Goal: Task Accomplishment & Management: Use online tool/utility

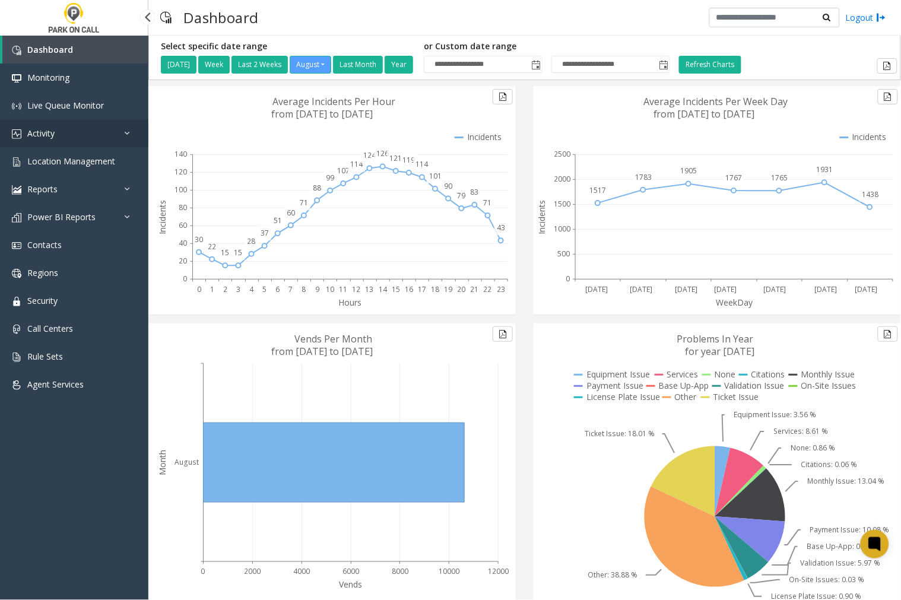
click at [44, 129] on span "Activity" at bounding box center [40, 133] width 27 height 11
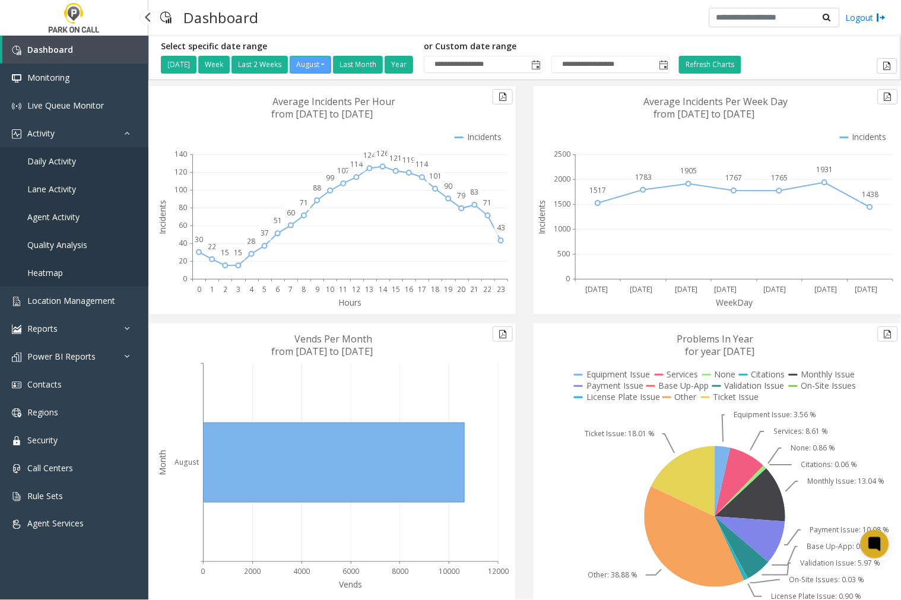
click at [74, 215] on span "Agent Activity" at bounding box center [53, 216] width 52 height 11
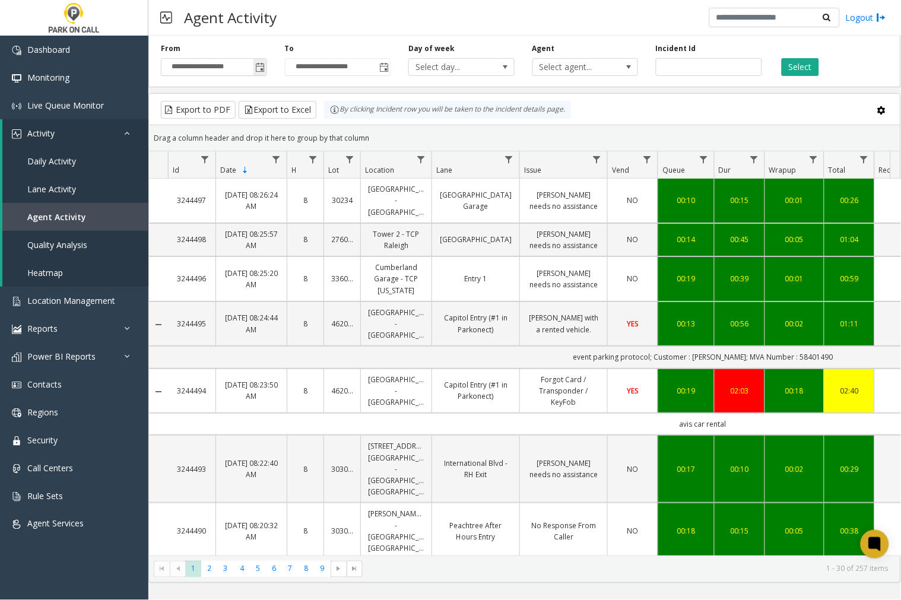
click at [258, 70] on span "Toggle popup" at bounding box center [260, 67] width 9 height 9
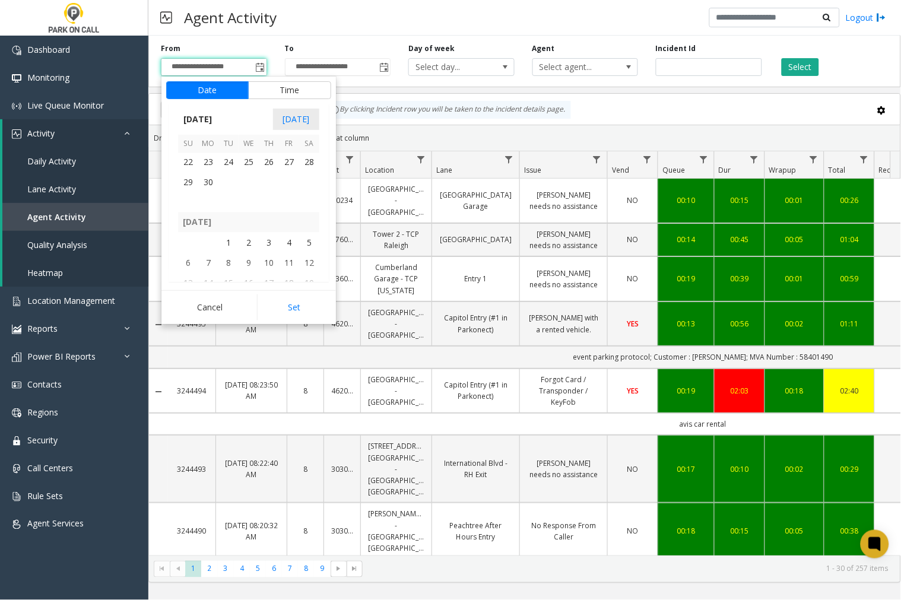
scroll to position [212633, 0]
click at [191, 221] on span "29" at bounding box center [188, 226] width 20 height 20
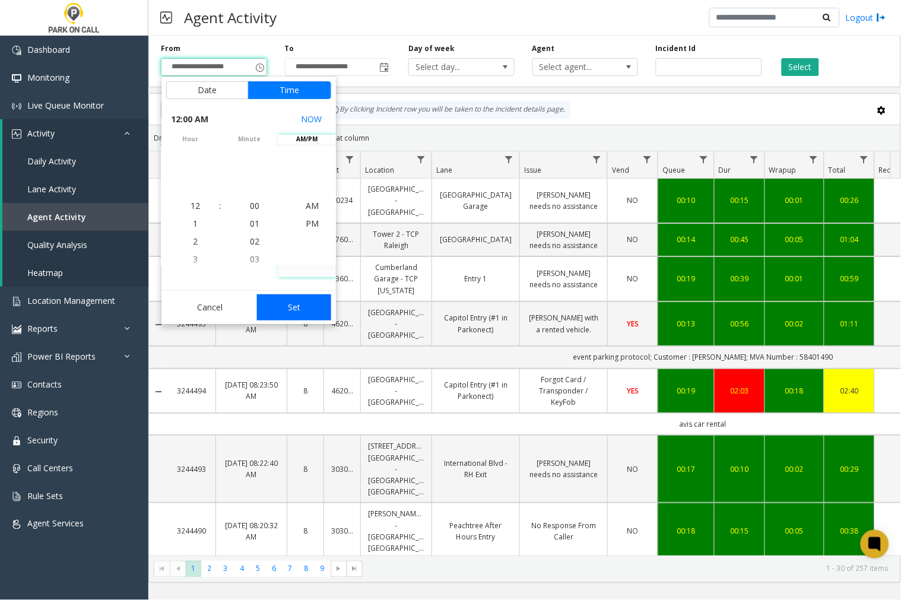
click at [303, 311] on button "Set" at bounding box center [294, 307] width 75 height 26
type input "**********"
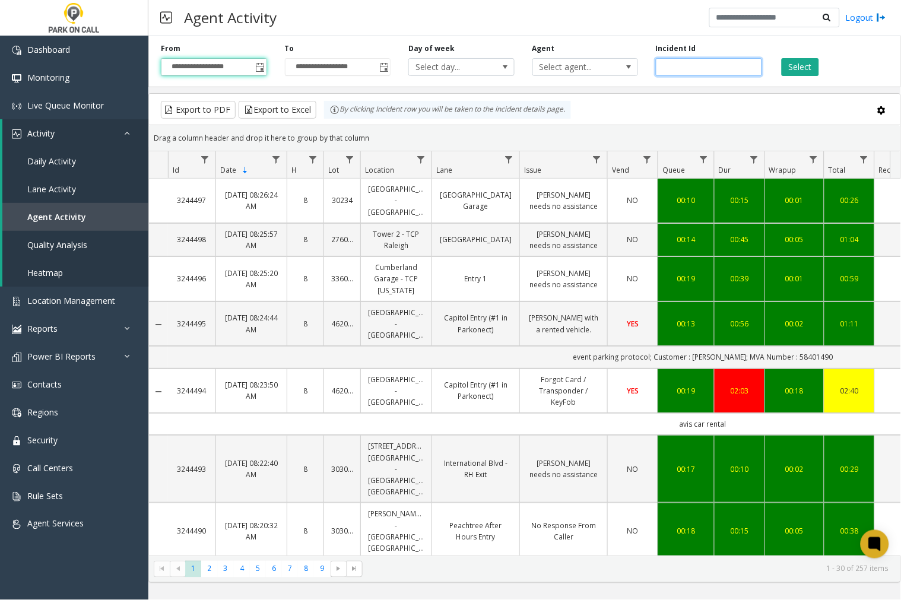
click at [680, 65] on input "number" at bounding box center [709, 67] width 106 height 18
click at [589, 71] on span "Select agent..." at bounding box center [575, 67] width 84 height 17
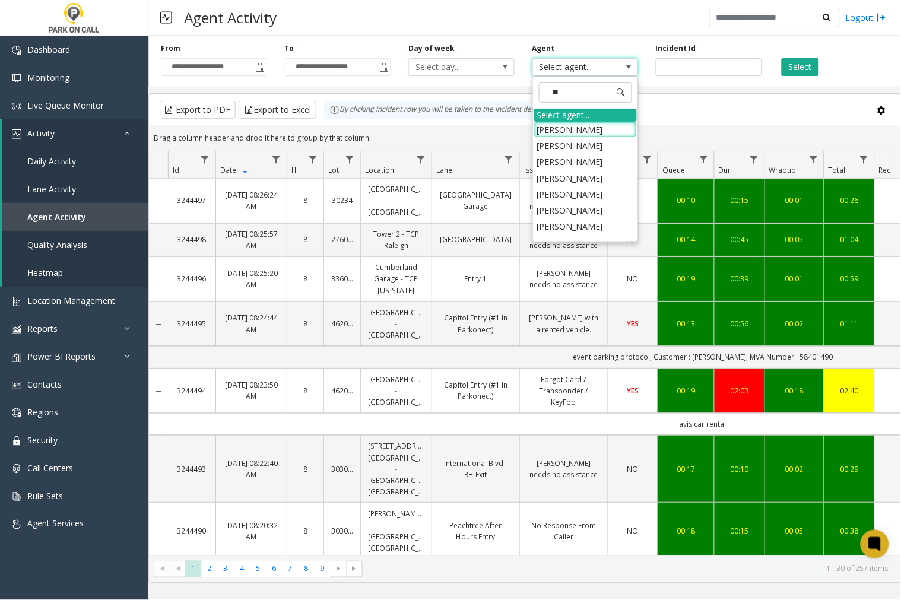
type input "***"
click at [585, 147] on li "[PERSON_NAME]" at bounding box center [585, 146] width 103 height 16
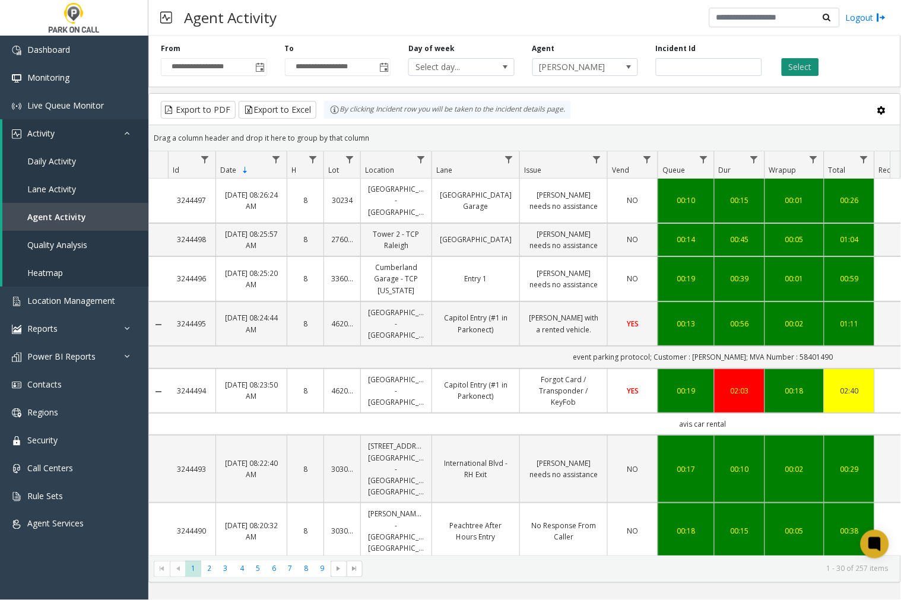
click at [797, 64] on button "Select" at bounding box center [800, 67] width 37 height 18
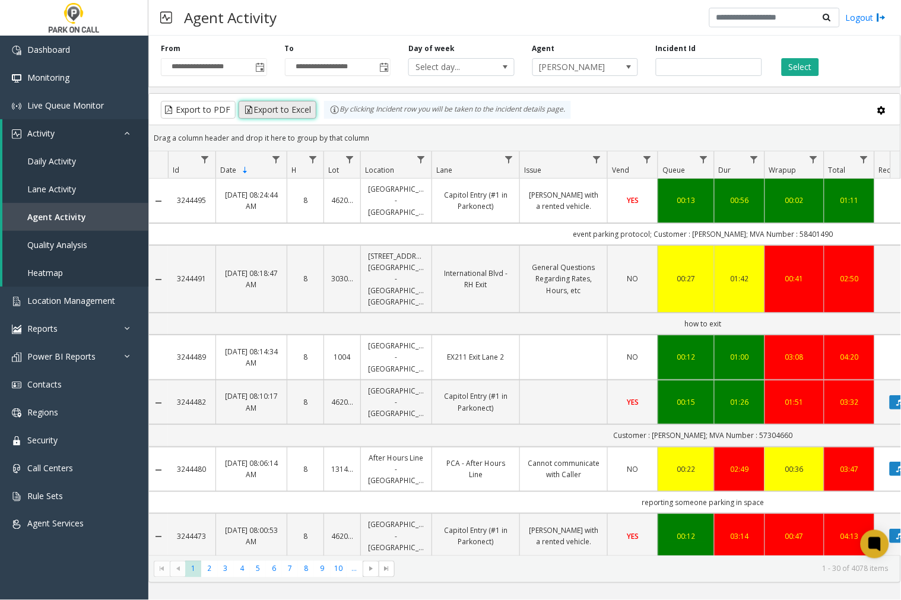
click at [279, 109] on button "Export to Excel" at bounding box center [278, 110] width 78 height 18
